Goal: Task Accomplishment & Management: Use online tool/utility

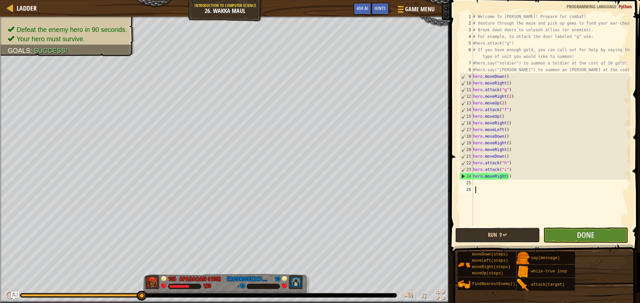
click at [513, 239] on button "Run ⇧↵" at bounding box center [497, 235] width 85 height 15
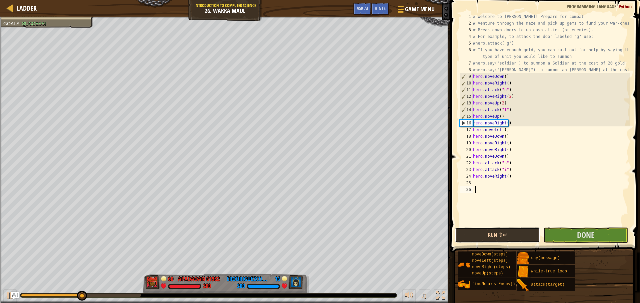
click at [491, 240] on button "Run ⇧↵" at bounding box center [497, 235] width 85 height 15
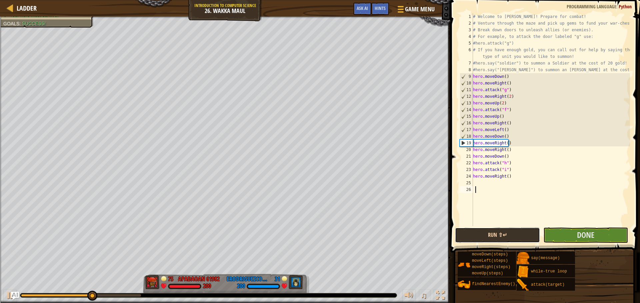
click at [501, 236] on button "Run ⇧↵" at bounding box center [497, 235] width 85 height 15
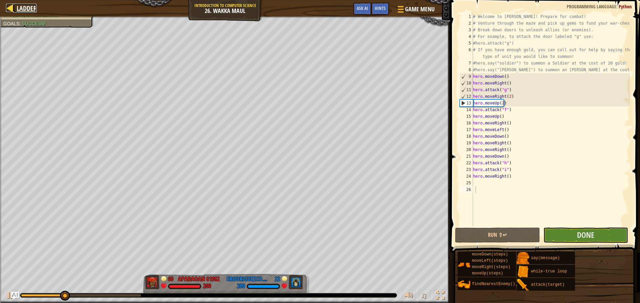
click at [16, 5] on link "Ladder" at bounding box center [24, 8] width 23 height 9
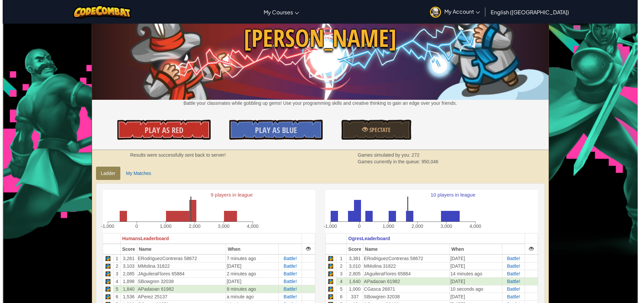
scroll to position [67, 0]
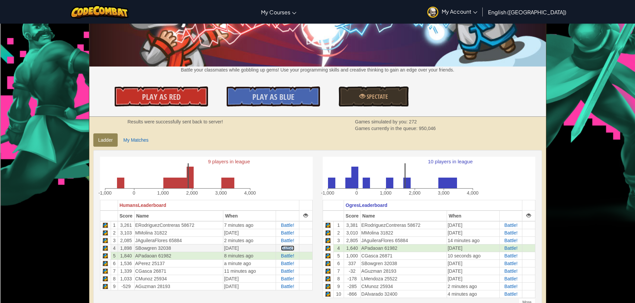
click at [288, 251] on td "Battle!" at bounding box center [287, 249] width 23 height 8
click at [146, 94] on span "Play As Red" at bounding box center [161, 97] width 39 height 11
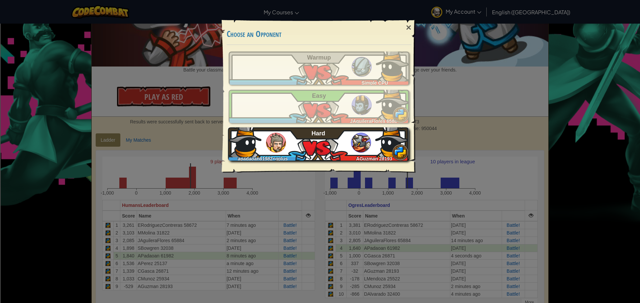
click at [298, 150] on div "apadaoan61982+gplus AGuzman 28193 Hard" at bounding box center [318, 144] width 181 height 33
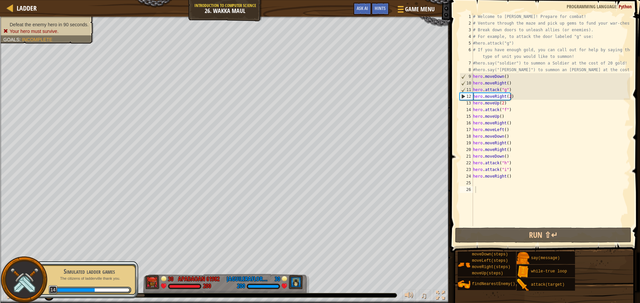
drag, startPoint x: 39, startPoint y: 29, endPoint x: 34, endPoint y: 27, distance: 5.4
click at [36, 28] on div "Defeat the enemy hero in 90 seconds. Your hero must survive. Goals : Incomplete" at bounding box center [46, 27] width 87 height 13
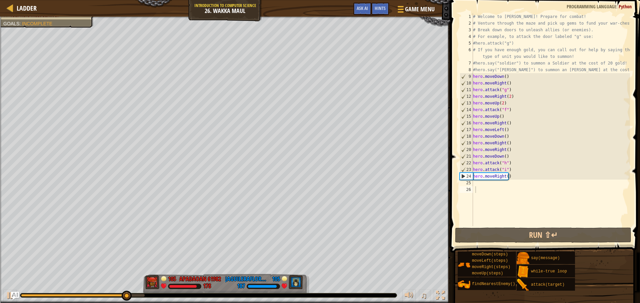
click at [518, 178] on div "# Welcome to [PERSON_NAME]! Prepare for combat! # Venture through the maze and …" at bounding box center [550, 126] width 158 height 227
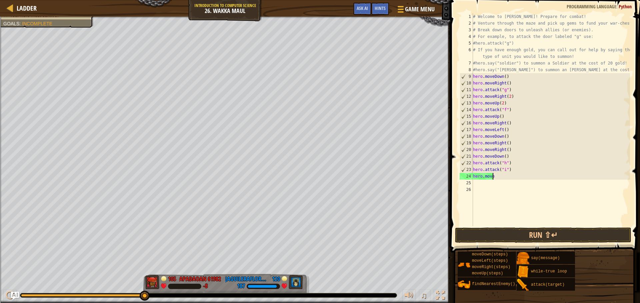
type textarea "hero.moveu"
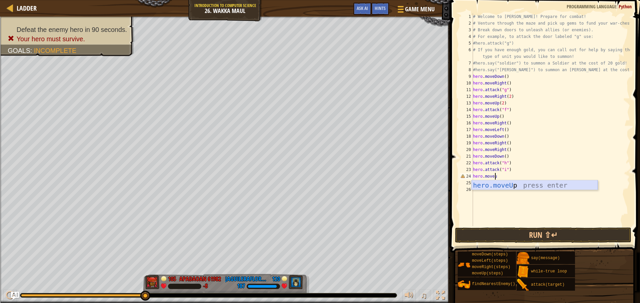
click at [512, 190] on div "hero.moveU p press enter" at bounding box center [534, 196] width 126 height 30
drag, startPoint x: 498, startPoint y: 177, endPoint x: 495, endPoint y: 180, distance: 3.8
click at [496, 179] on div "# Welcome to [PERSON_NAME]! Prepare for combat! # Venture through the maze and …" at bounding box center [550, 126] width 158 height 227
click at [494, 177] on div "# Welcome to [PERSON_NAME]! Prepare for combat! # Venture through the maze and …" at bounding box center [550, 126] width 158 height 227
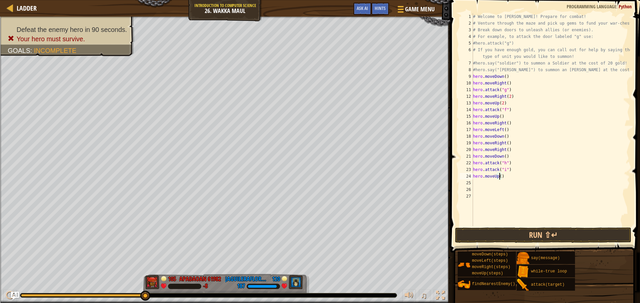
click at [500, 176] on div "# Welcome to [PERSON_NAME]! Prepare for combat! # Venture through the maze and …" at bounding box center [550, 126] width 158 height 227
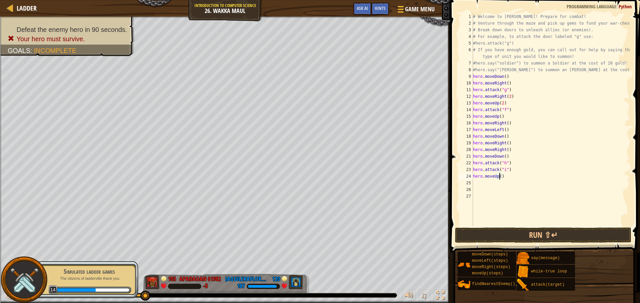
type textarea "hero.moveUp(5)"
click at [477, 183] on div "# Welcome to [PERSON_NAME]! Prepare for combat! # Venture through the maze and …" at bounding box center [550, 126] width 158 height 227
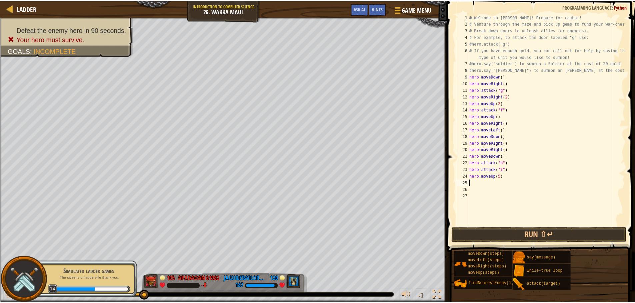
scroll to position [3, 0]
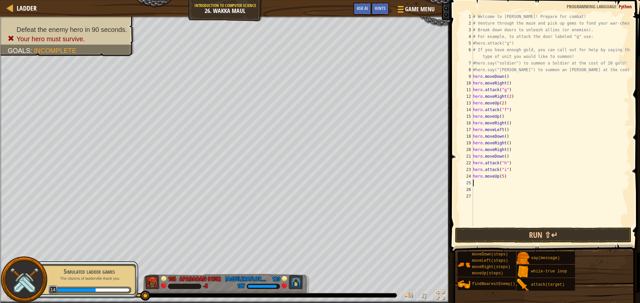
type textarea "f"
type textarea "h"
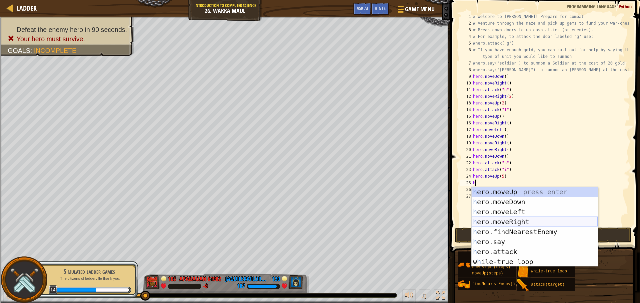
click at [505, 220] on div "h ero.moveUp press enter h ero.moveDown press enter h ero.moveLeft press enter …" at bounding box center [534, 237] width 126 height 100
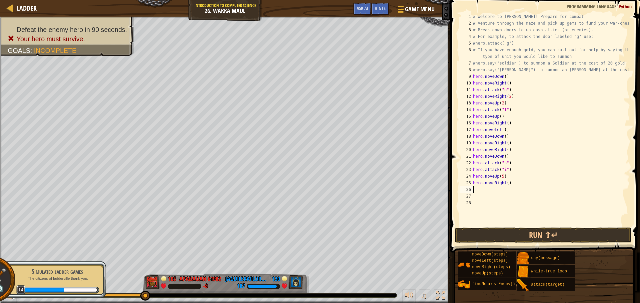
type textarea "h"
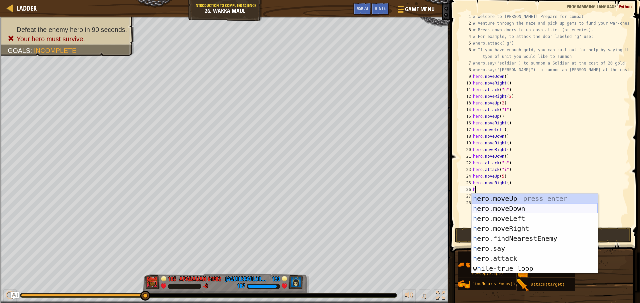
click at [504, 206] on div "h ero.moveUp press enter h ero.moveDown press enter h ero.moveLeft press enter …" at bounding box center [534, 244] width 126 height 100
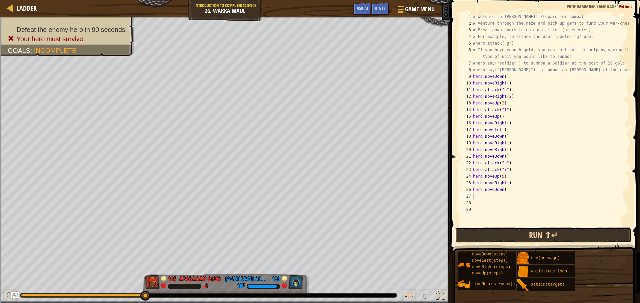
click at [510, 233] on button "Run ⇧↵" at bounding box center [543, 235] width 176 height 15
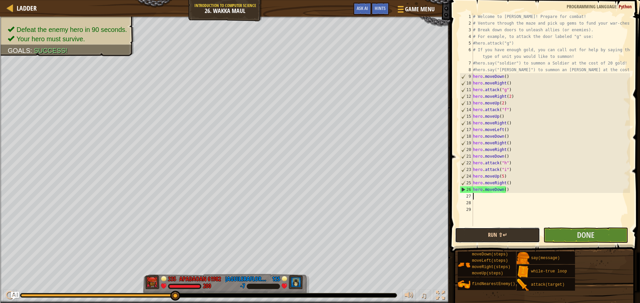
click at [522, 233] on button "Run ⇧↵" at bounding box center [497, 235] width 85 height 15
click at [560, 237] on button "Done" at bounding box center [585, 235] width 85 height 15
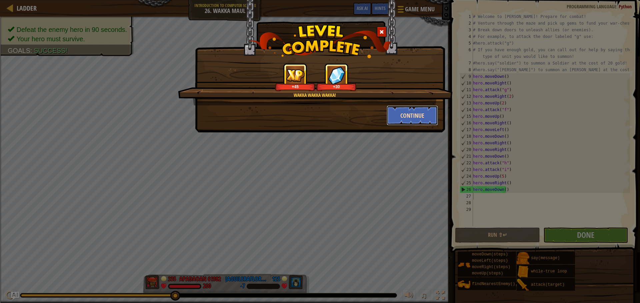
drag, startPoint x: 401, startPoint y: 115, endPoint x: 391, endPoint y: 122, distance: 11.9
click at [391, 122] on button "Continue" at bounding box center [412, 116] width 52 height 20
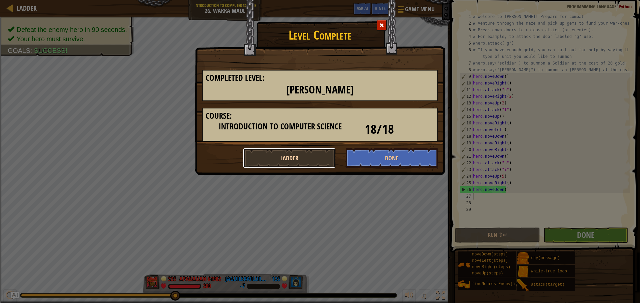
click at [319, 155] on button "Ladder" at bounding box center [289, 158] width 93 height 20
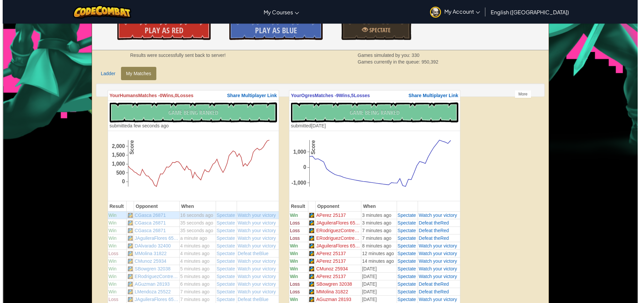
scroll to position [33, 0]
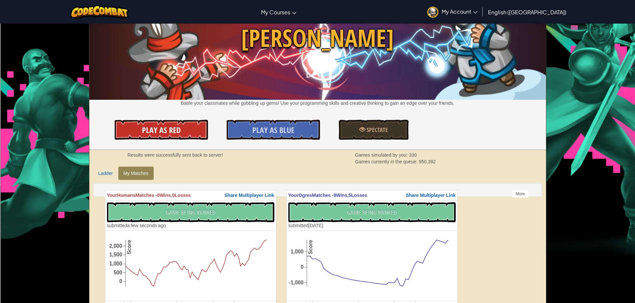
click at [204, 130] on link "Play As Red" at bounding box center [161, 130] width 93 height 20
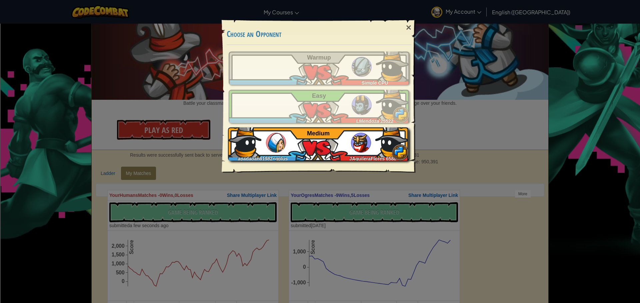
click at [341, 146] on div "apadaoan61982+gplus JAguileraFlores 65884 Medium" at bounding box center [318, 144] width 181 height 33
